Goal: Task Accomplishment & Management: Manage account settings

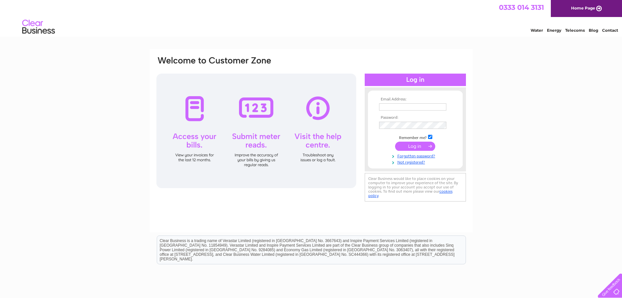
type input "[EMAIL_ADDRESS][DOMAIN_NAME]"
click at [411, 144] on input "submit" at bounding box center [415, 145] width 40 height 9
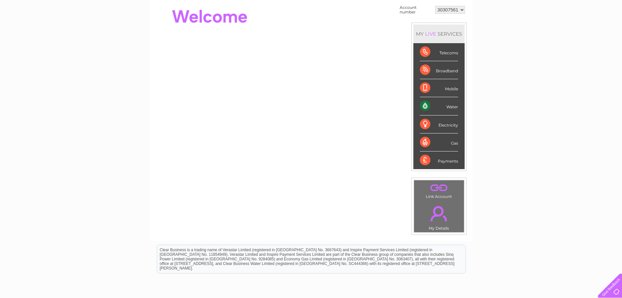
scroll to position [65, 0]
click at [429, 107] on div "Water" at bounding box center [439, 105] width 38 height 18
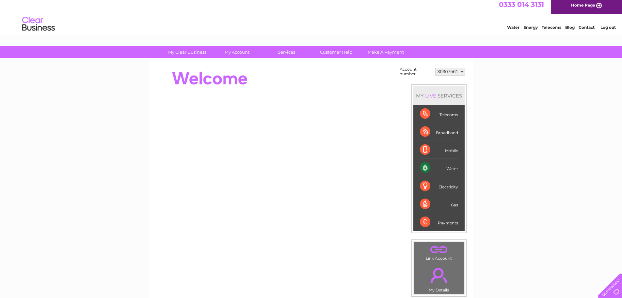
scroll to position [0, 0]
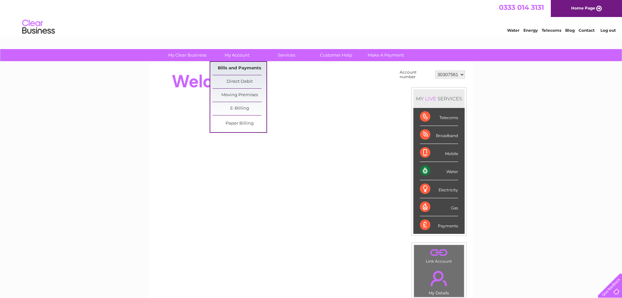
click at [238, 68] on link "Bills and Payments" at bounding box center [240, 68] width 54 height 13
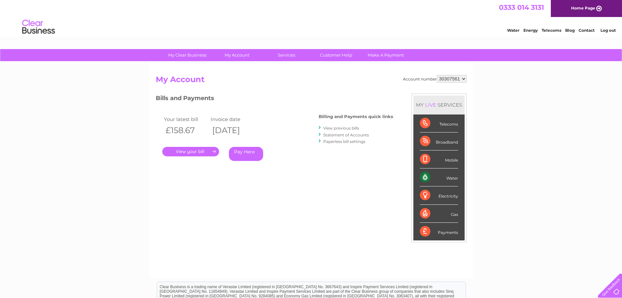
click at [204, 152] on link "." at bounding box center [190, 151] width 57 height 9
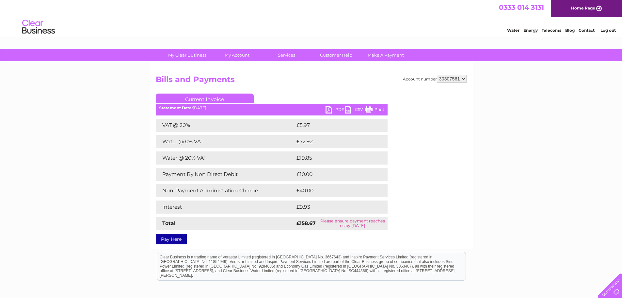
click at [339, 108] on link "PDF" at bounding box center [336, 110] width 20 height 9
